Goal: Transaction & Acquisition: Purchase product/service

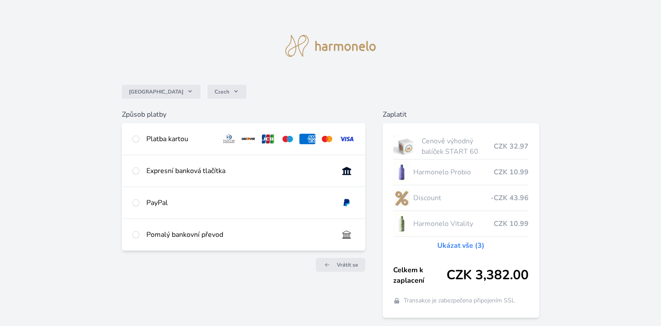
scroll to position [30, 0]
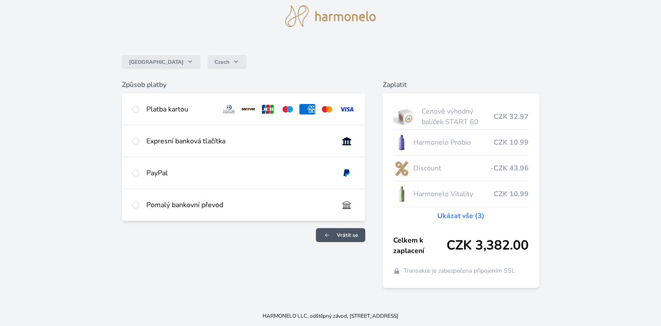
click at [343, 231] on link "Vrátit se" at bounding box center [340, 235] width 49 height 14
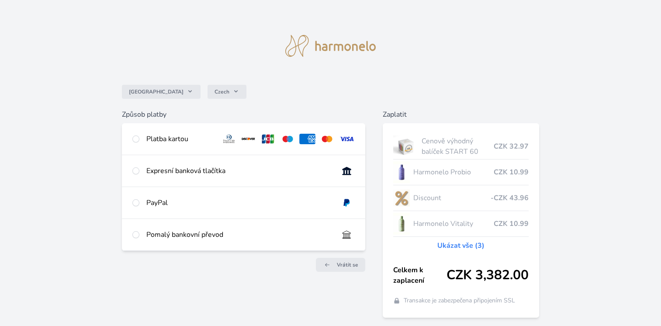
scroll to position [30, 0]
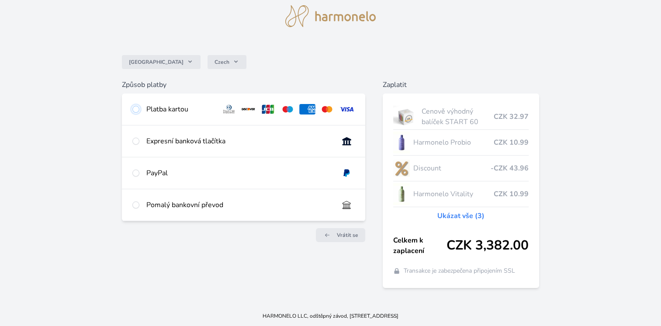
click at [136, 109] on input "radio" at bounding box center [135, 109] width 7 height 7
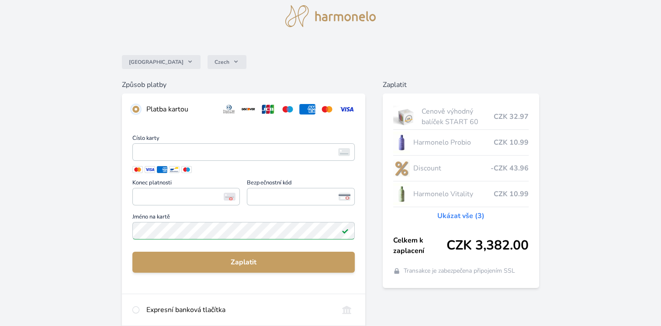
click at [136, 109] on input "radio" at bounding box center [135, 109] width 7 height 7
click at [137, 106] on input "radio" at bounding box center [135, 109] width 7 height 7
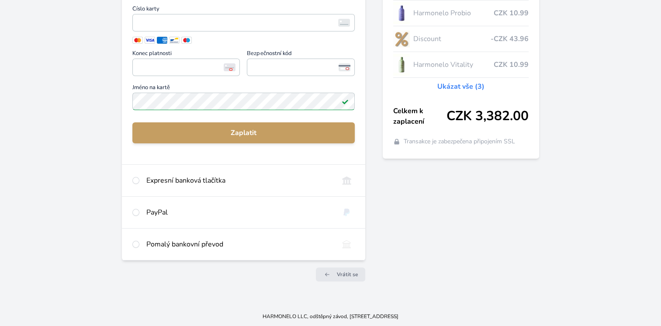
click at [196, 244] on div "Pomalý bankovní převod" at bounding box center [238, 244] width 185 height 10
radio input "false"
radio input "true"
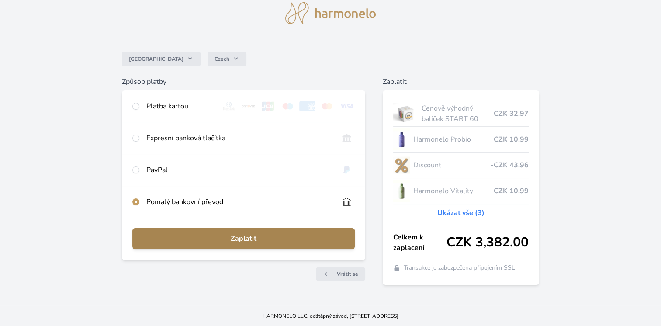
click at [243, 238] on span "Zaplatit" at bounding box center [243, 238] width 208 height 10
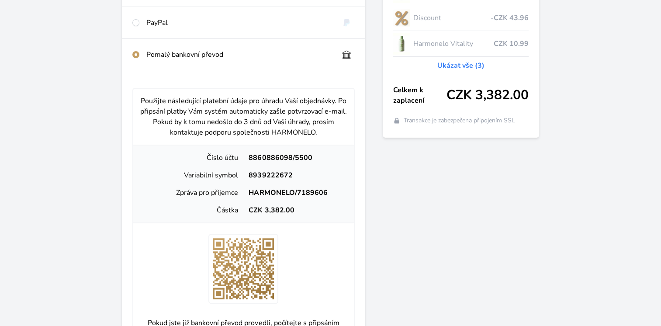
scroll to position [180, 0]
drag, startPoint x: 248, startPoint y: 156, endPoint x: 290, endPoint y: 159, distance: 41.6
click at [290, 159] on div "8860886098/5500" at bounding box center [294, 157] width 103 height 10
copy div "8860886098"
drag, startPoint x: 248, startPoint y: 175, endPoint x: 288, endPoint y: 176, distance: 40.2
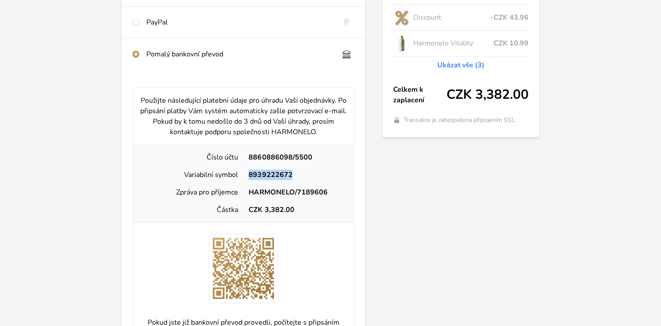
click at [288, 176] on div "8939222672" at bounding box center [294, 174] width 103 height 10
copy div "8939222672"
drag, startPoint x: 250, startPoint y: 191, endPoint x: 324, endPoint y: 192, distance: 74.2
click at [324, 192] on div "HARMONELO/7189606" at bounding box center [294, 192] width 103 height 10
copy div "HARMONELO/7189606"
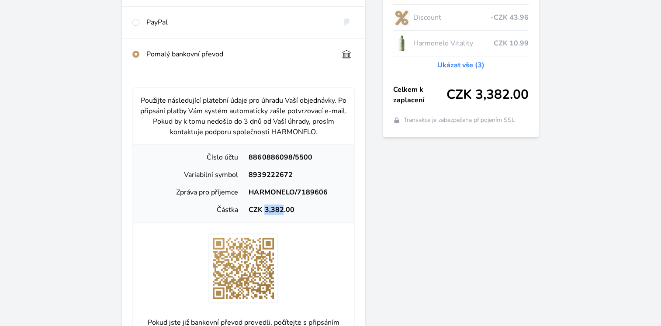
drag, startPoint x: 265, startPoint y: 210, endPoint x: 280, endPoint y: 210, distance: 14.9
click at [280, 210] on div "CZK 3,382.00" at bounding box center [294, 209] width 103 height 10
copy div "3,382"
